Goal: Task Accomplishment & Management: Complete application form

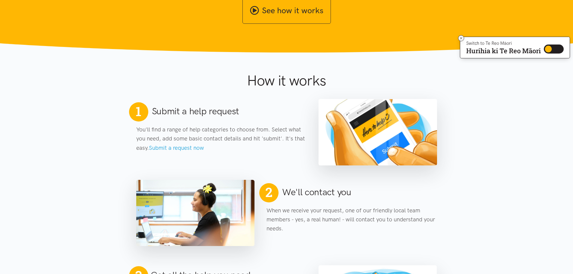
scroll to position [211, 0]
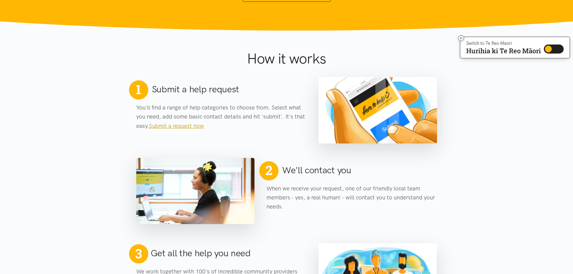
click at [193, 123] on link "Submit a request now" at bounding box center [176, 125] width 55 height 7
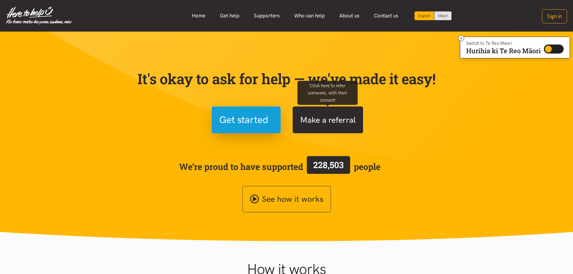
click at [315, 118] on button "Make a referral" at bounding box center [328, 119] width 70 height 27
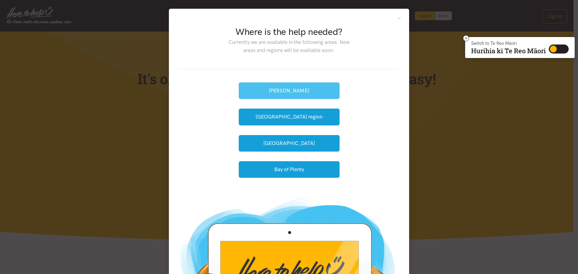
click at [306, 94] on button "[PERSON_NAME]" at bounding box center [289, 90] width 101 height 17
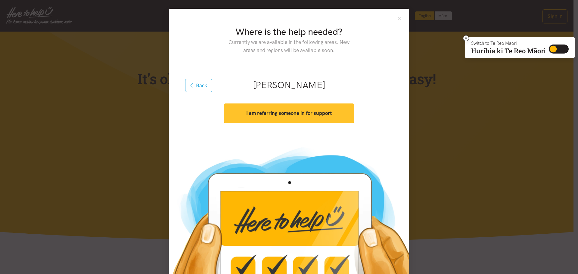
click at [291, 117] on button "I am referring someone in for support" at bounding box center [288, 113] width 130 height 20
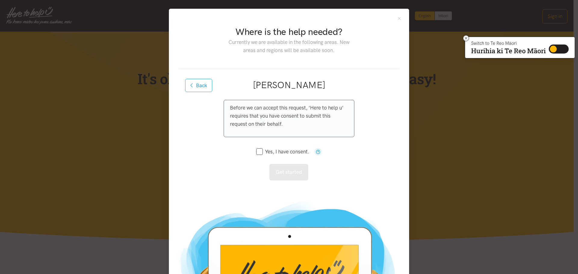
click at [259, 154] on icon at bounding box center [259, 151] width 7 height 7
click at [256, 152] on input "Yes, I have consent." at bounding box center [282, 151] width 53 height 5
checkbox input "true"
click at [284, 175] on button "Get started" at bounding box center [288, 172] width 39 height 17
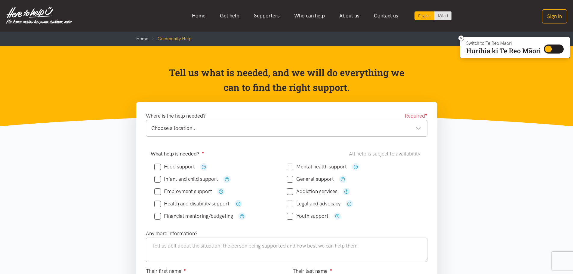
click at [179, 166] on input "Food support" at bounding box center [174, 166] width 41 height 5
checkbox input "true"
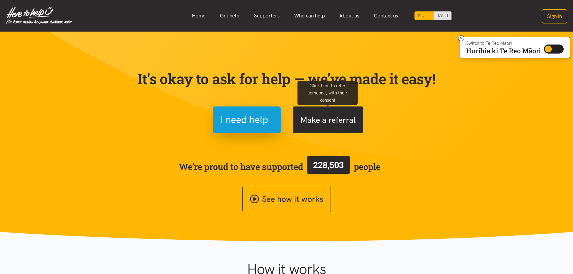
click at [322, 125] on button "Make a referral" at bounding box center [328, 119] width 70 height 27
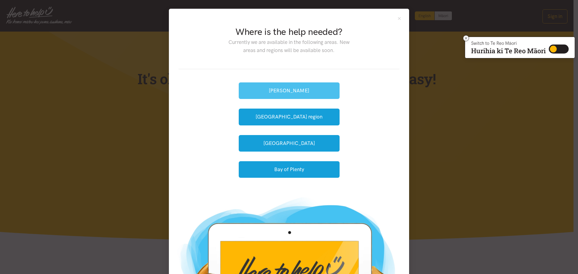
click at [297, 92] on button "[PERSON_NAME]" at bounding box center [289, 90] width 101 height 17
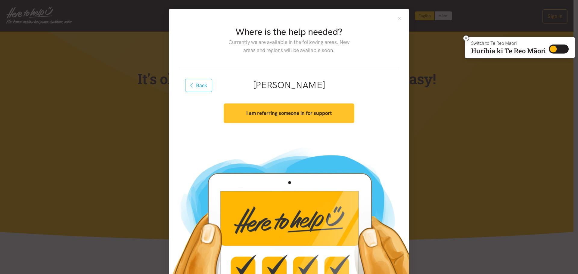
click at [296, 119] on button "I am referring someone in for support" at bounding box center [288, 113] width 130 height 20
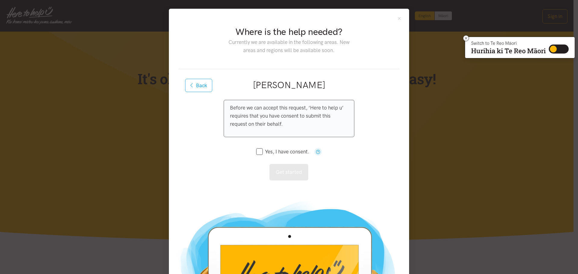
click at [257, 151] on input "Yes, I have consent." at bounding box center [282, 151] width 53 height 5
checkbox input "true"
click at [278, 172] on button "Get started" at bounding box center [288, 172] width 39 height 17
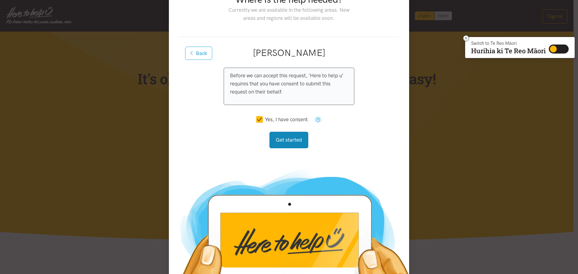
scroll to position [5, 0]
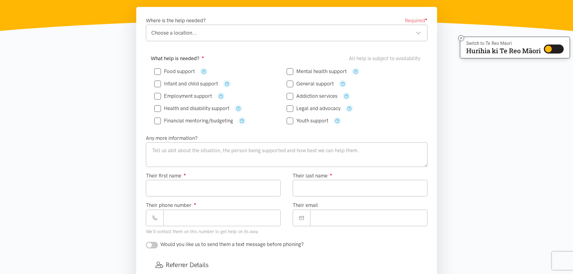
scroll to position [90, 0]
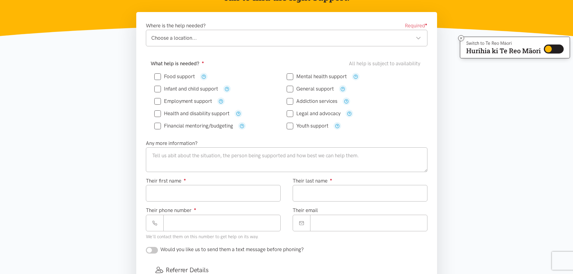
click at [206, 36] on div "Choose a location..." at bounding box center [286, 38] width 270 height 8
click at [184, 156] on textarea at bounding box center [287, 159] width 282 height 25
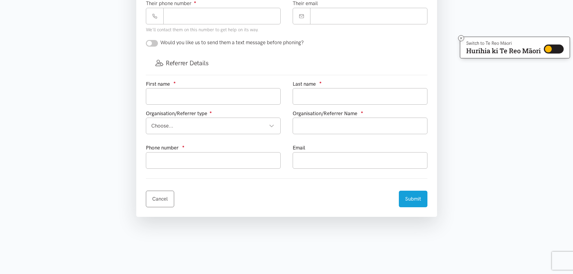
scroll to position [301, 0]
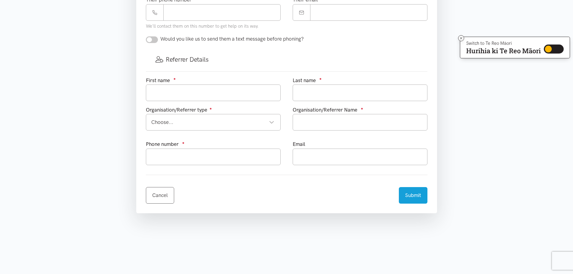
click at [213, 127] on div "Choose... Choose..." at bounding box center [213, 122] width 135 height 17
click at [307, 123] on input "text" at bounding box center [360, 122] width 135 height 17
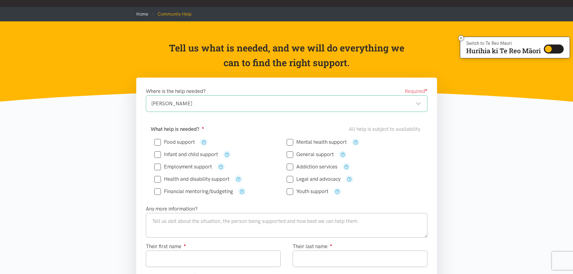
scroll to position [0, 0]
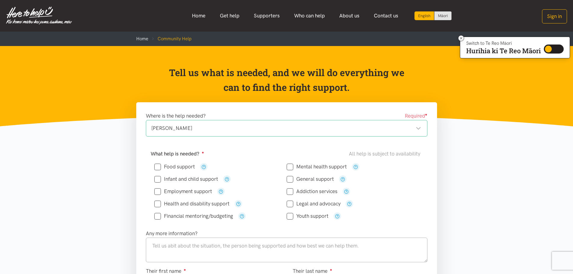
type input "Good News Community Cente"
